Goal: Book appointment/travel/reservation

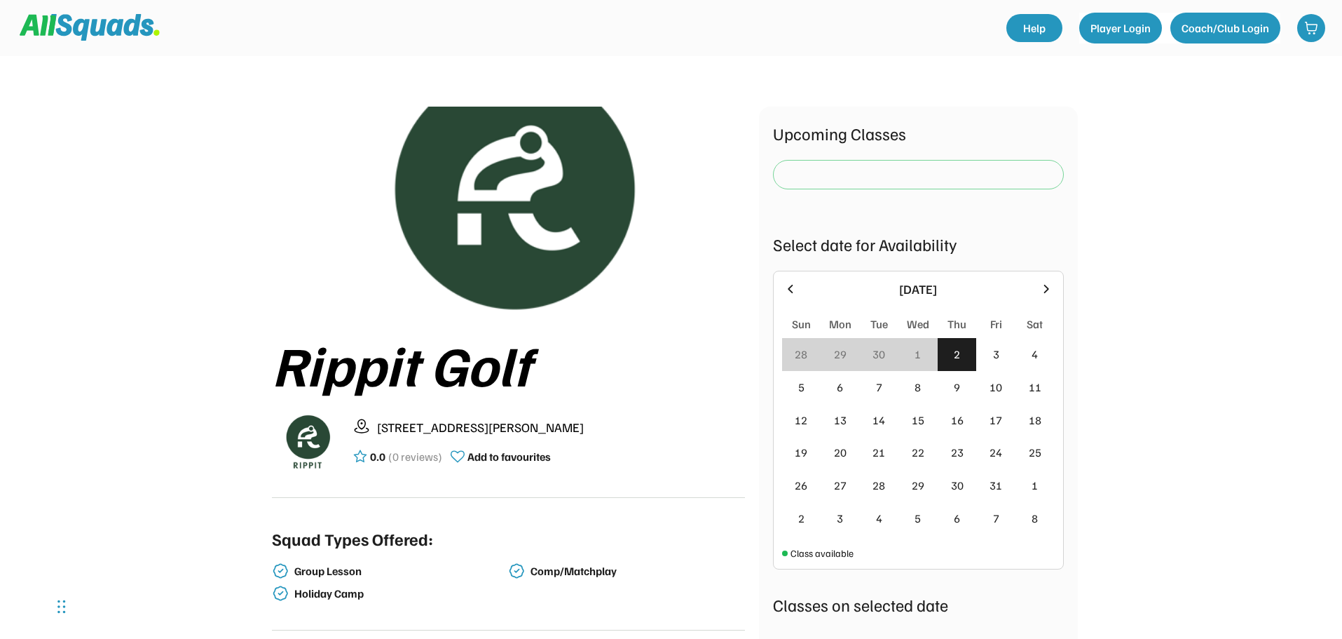
click at [1059, 331] on div "[DATE] Sun Mon Tue Wed Thu Fri Sat 28 29 30 1 2 3 4 5 6 7 8 9 10 11 12 13 14 15…" at bounding box center [918, 420] width 291 height 299
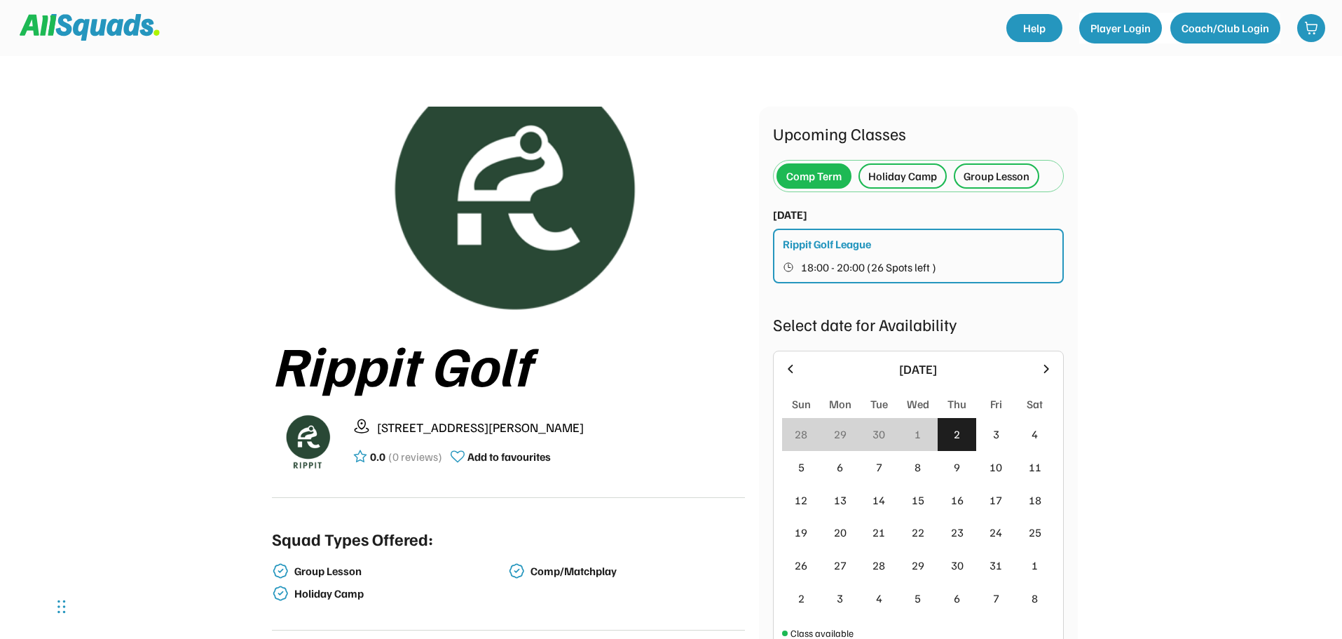
click at [1049, 323] on div "Select date for Availability" at bounding box center [918, 323] width 291 height 25
click at [1056, 360] on div "[DATE] Sun Mon Tue Wed Thu Fri Sat 28 29 30 1 2 3 4 5 6 7 8 9 10 11 12 13 14 15…" at bounding box center [918, 500] width 291 height 299
click at [1051, 367] on icon at bounding box center [1046, 368] width 15 height 15
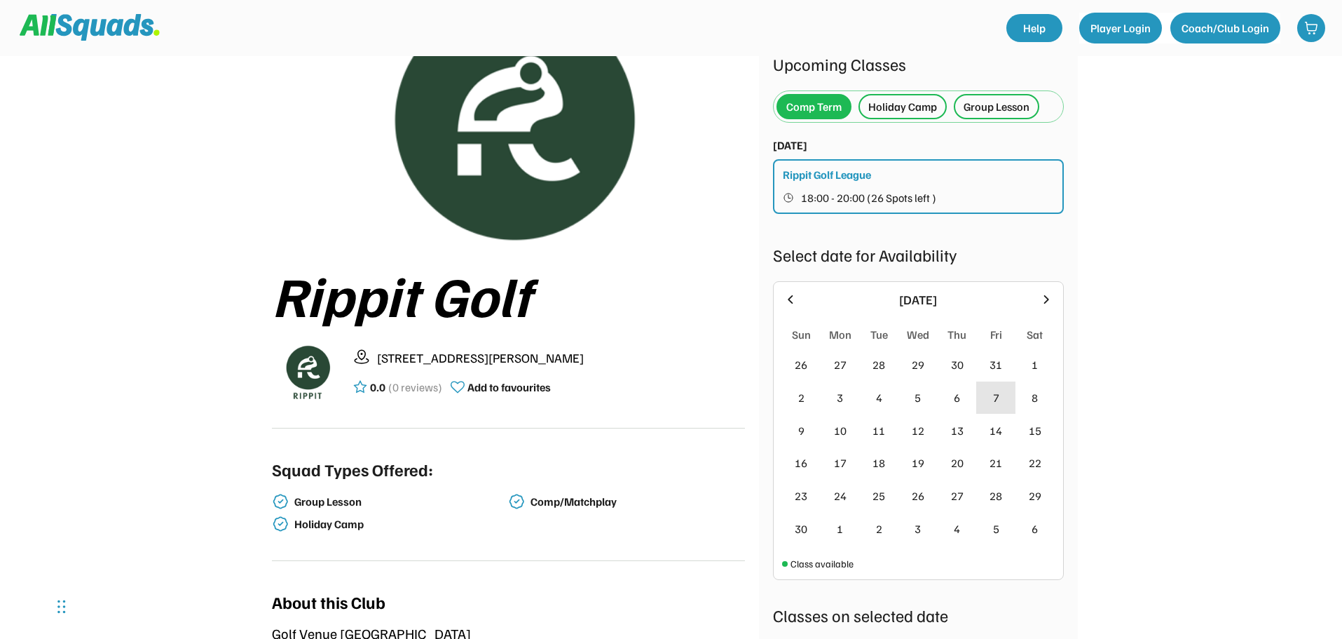
scroll to position [70, 0]
click at [916, 98] on div "Holiday Camp" at bounding box center [903, 105] width 69 height 17
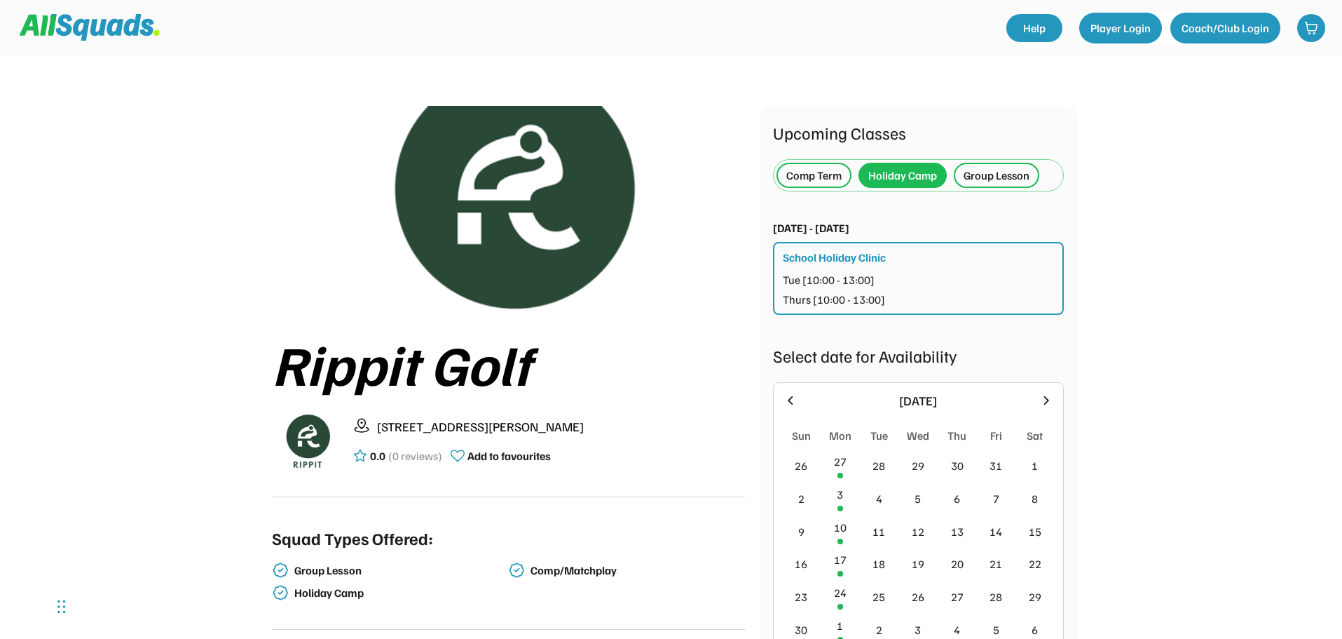
scroll to position [0, 0]
click at [974, 176] on div "Group Lesson" at bounding box center [997, 176] width 66 height 17
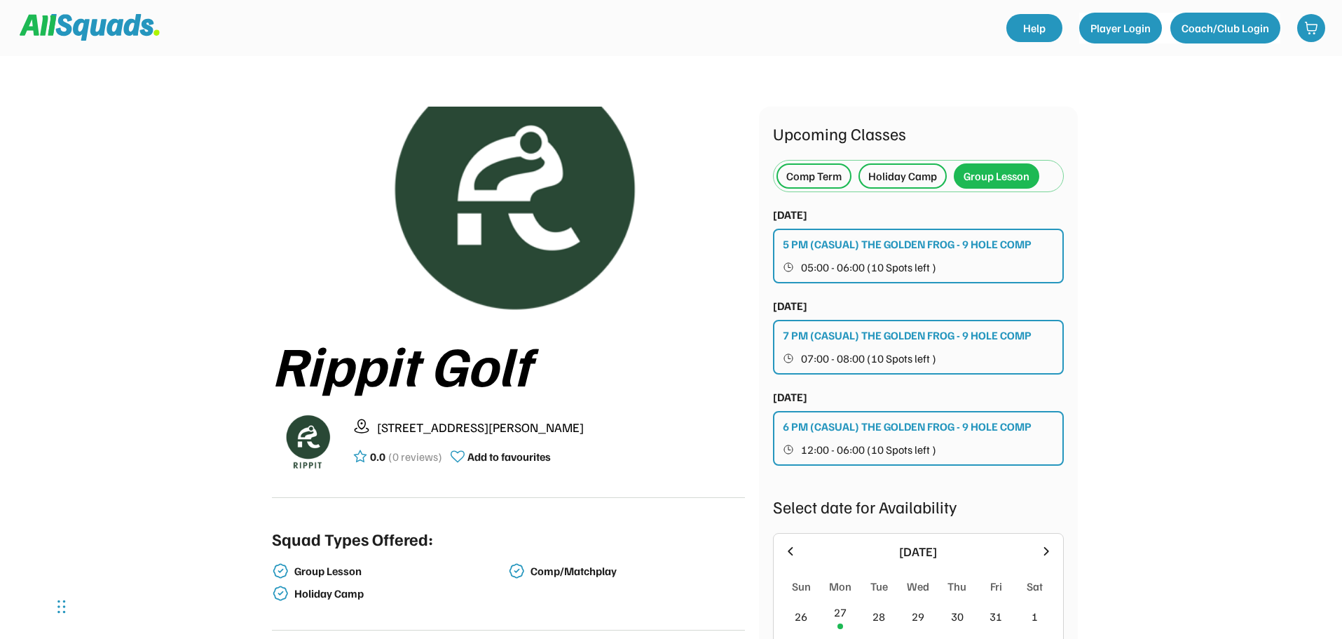
click at [801, 182] on div "Comp Term" at bounding box center [814, 176] width 55 height 17
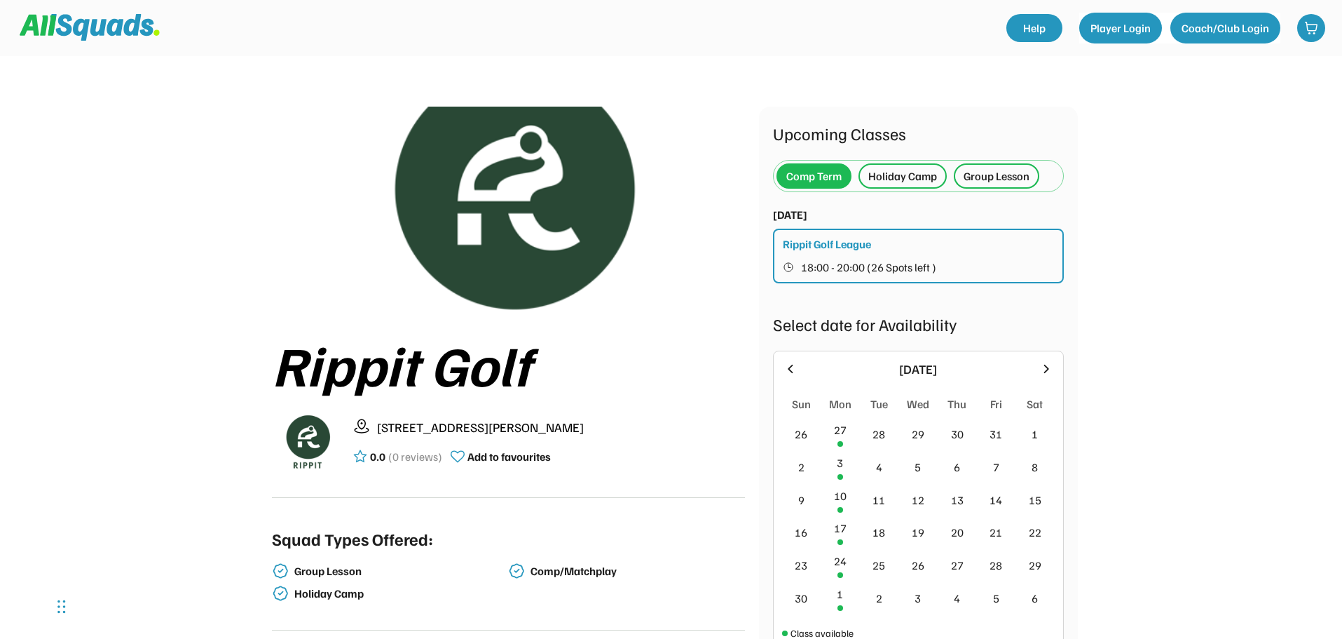
click at [998, 170] on div "Group Lesson" at bounding box center [997, 176] width 66 height 17
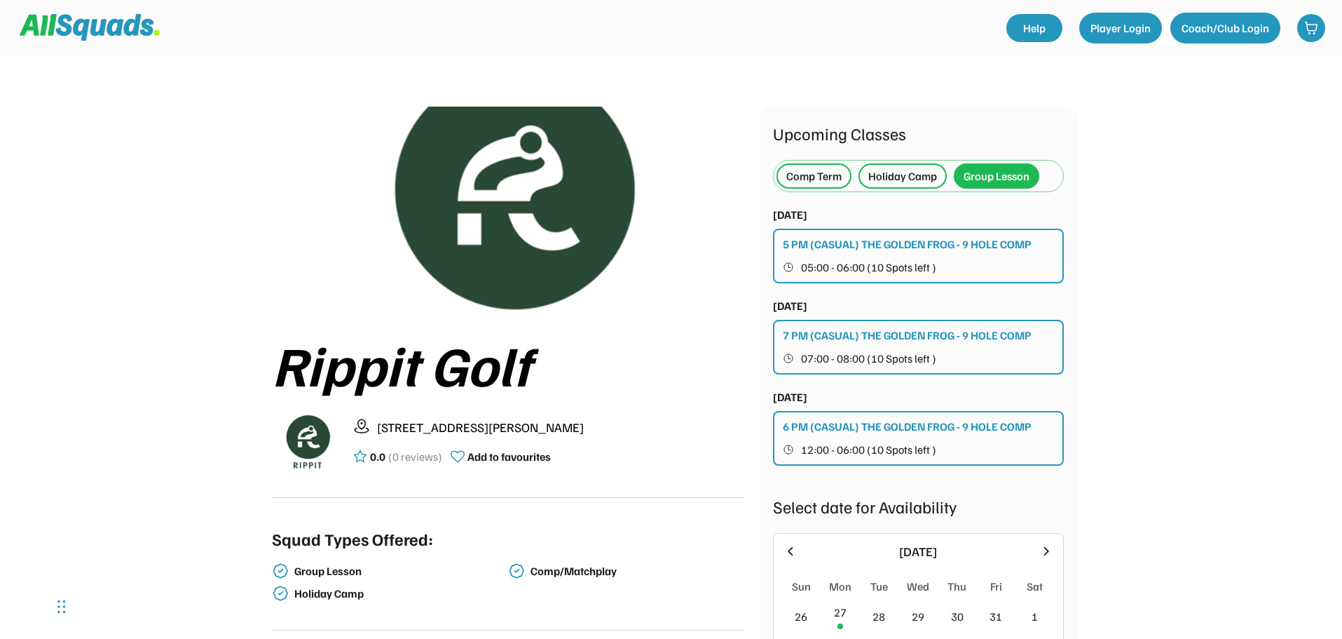
click at [846, 331] on div "7 PM (CASUAL) THE GOLDEN FROG - 9 HOLE COMP" at bounding box center [907, 335] width 249 height 17
